Goal: Find specific page/section: Find specific page/section

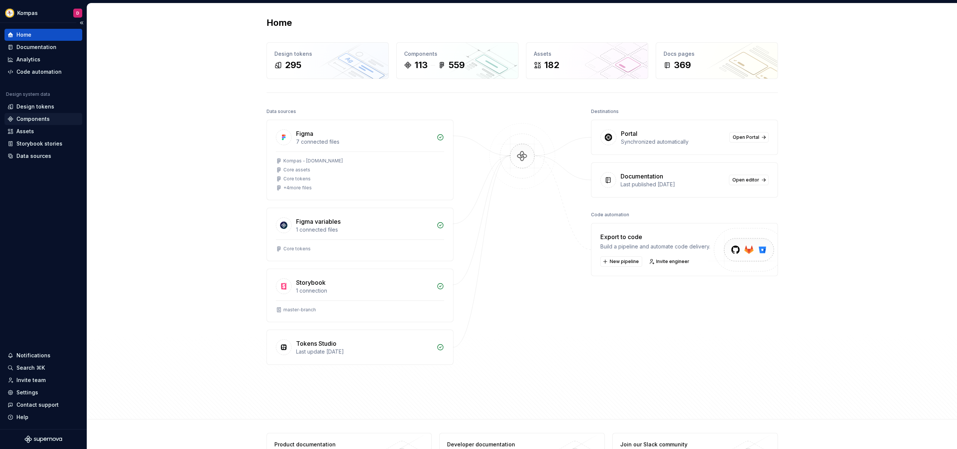
click at [34, 119] on div "Components" at bounding box center [32, 118] width 33 height 7
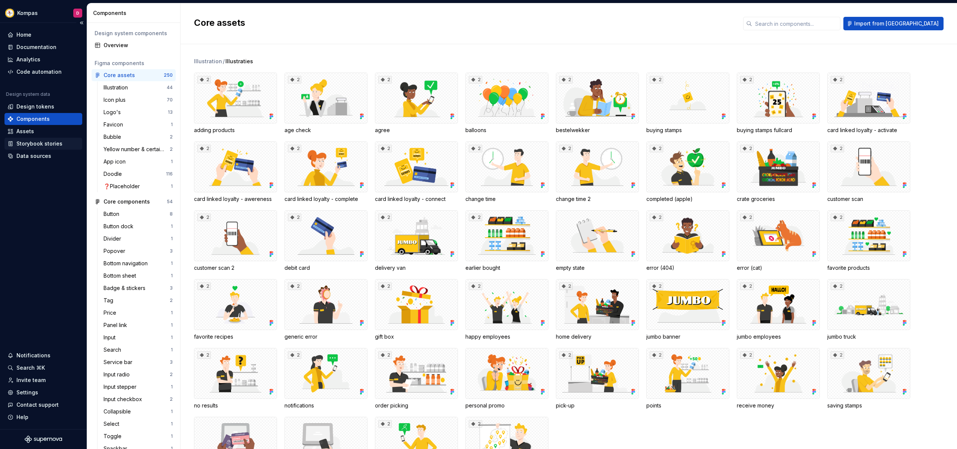
click at [52, 142] on div "Storybook stories" at bounding box center [39, 143] width 46 height 7
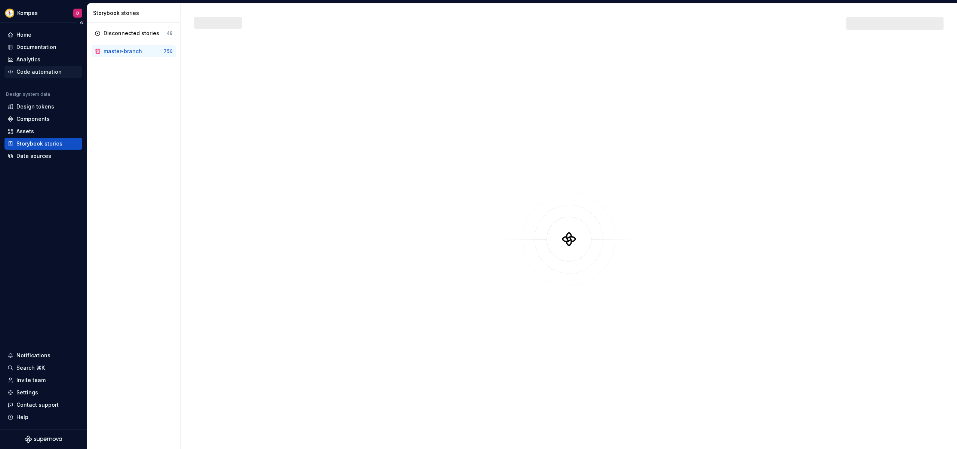
click at [43, 74] on div "Code automation" at bounding box center [38, 71] width 45 height 7
